Goal: Transaction & Acquisition: Subscribe to service/newsletter

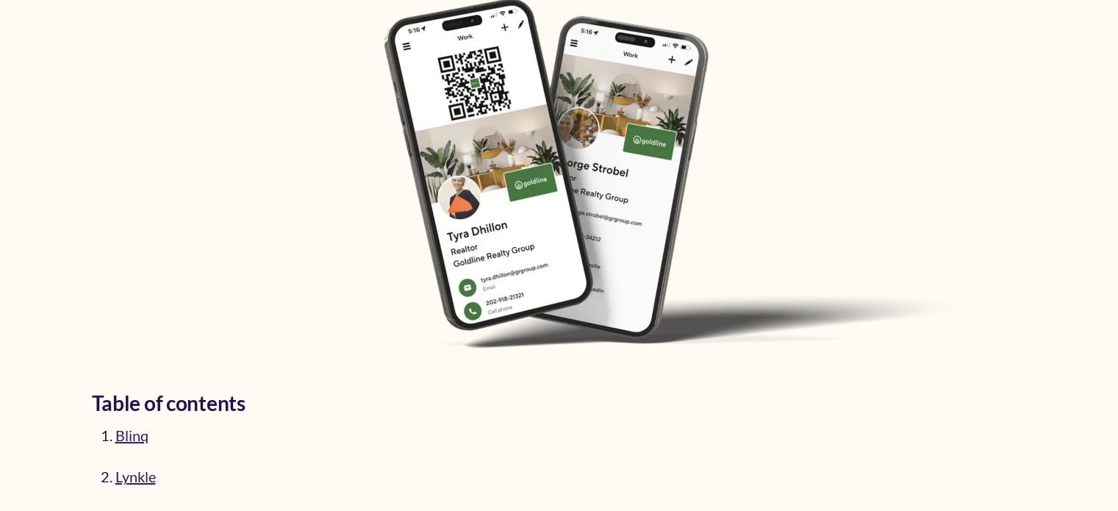
scroll to position [356, 0]
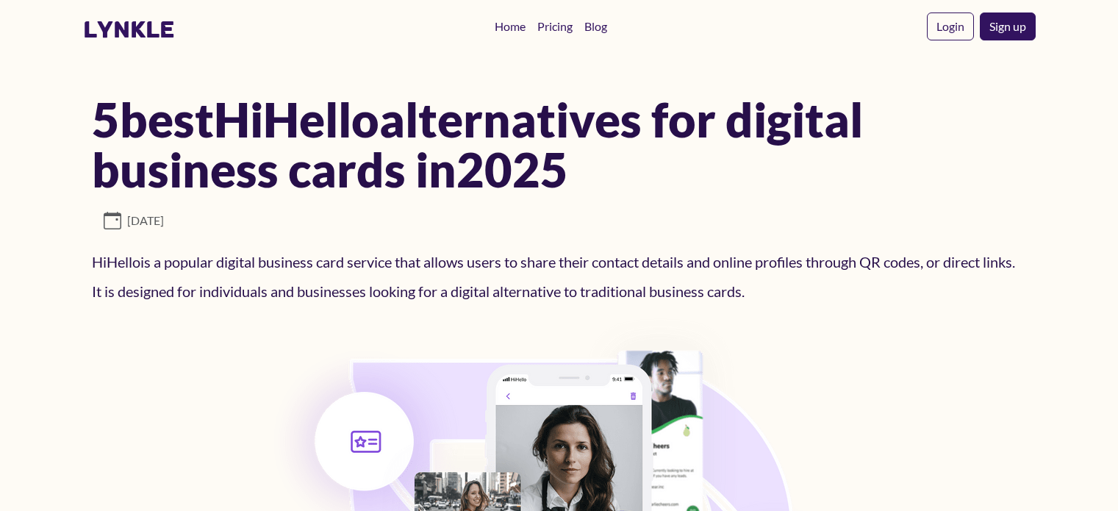
scroll to position [5510, 0]
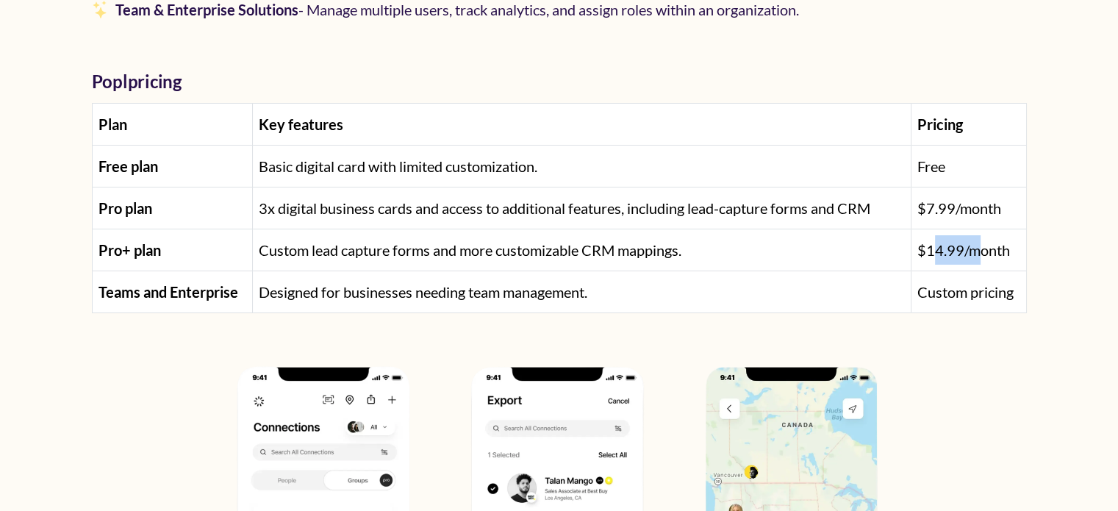
drag, startPoint x: 935, startPoint y: 242, endPoint x: 981, endPoint y: 249, distance: 46.8
click at [993, 248] on span "$14.99/month" at bounding box center [963, 250] width 93 height 18
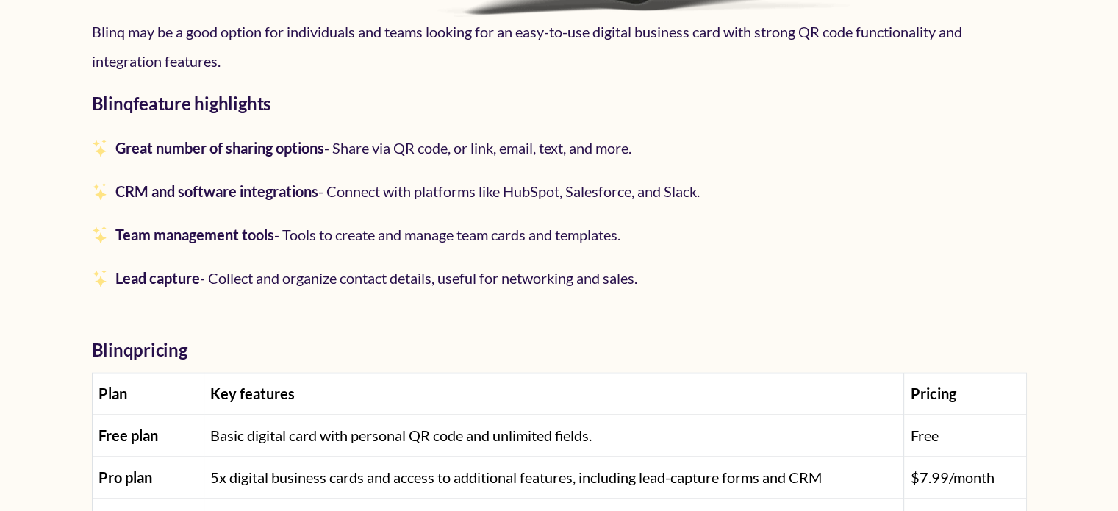
scroll to position [7494, 0]
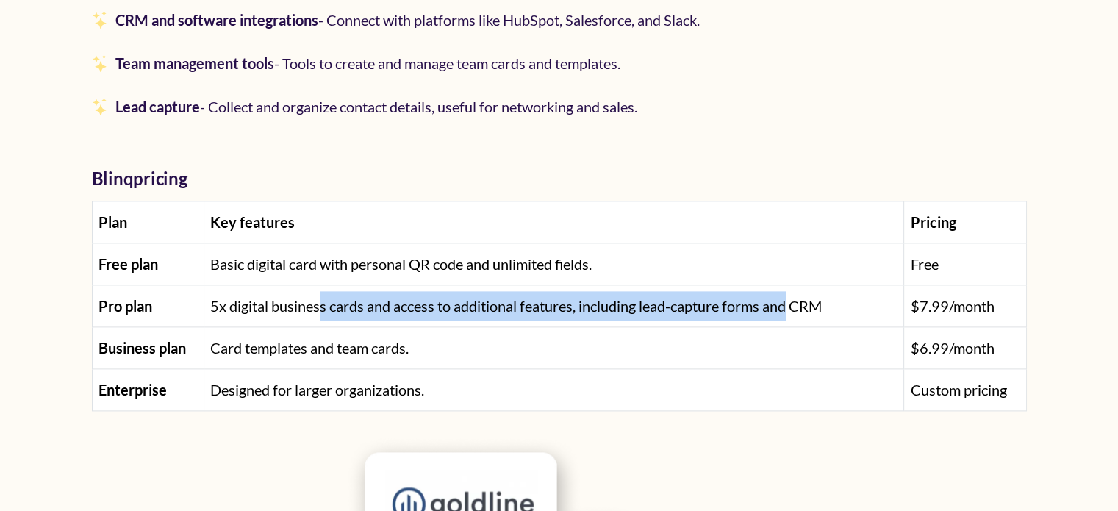
drag, startPoint x: 319, startPoint y: 305, endPoint x: 791, endPoint y: 303, distance: 471.7
click at [791, 303] on span "5x digital business cards and access to additional features, including lead-cap…" at bounding box center [515, 306] width 611 height 18
click at [512, 312] on td "5x digital business cards and access to additional features, including lead-cap…" at bounding box center [553, 305] width 699 height 42
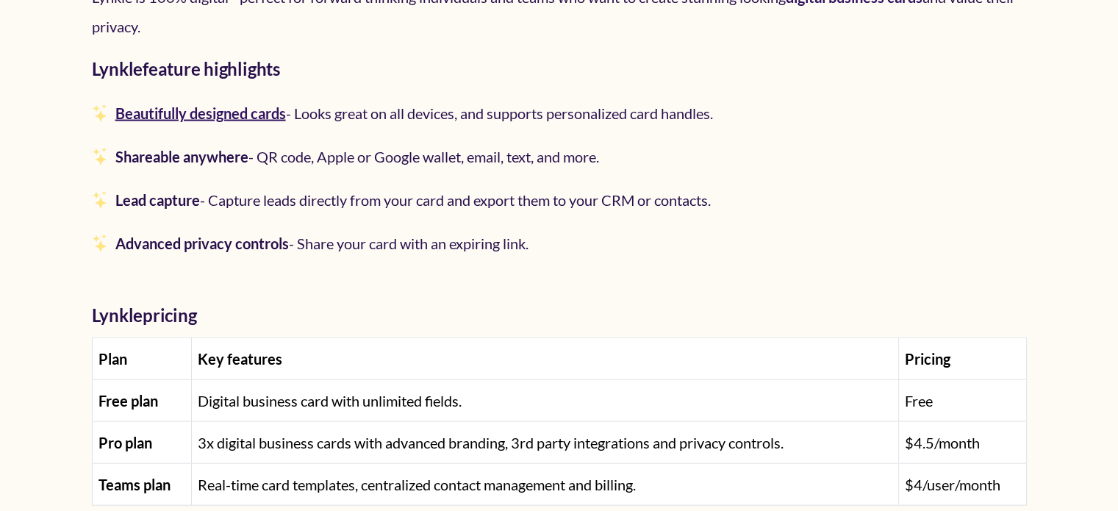
scroll to position [3050, 0]
